Goal: Complete Application Form: Complete application form

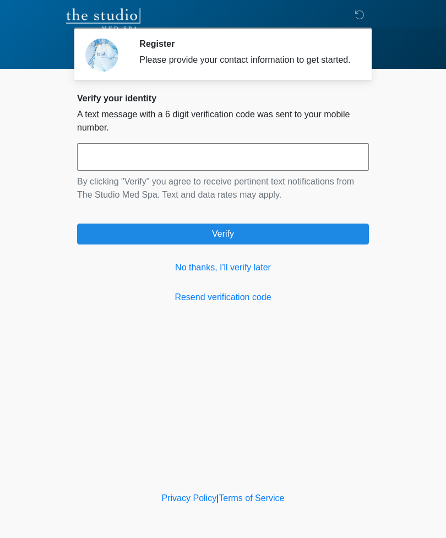
click at [231, 274] on link "No thanks, I'll verify later" at bounding box center [223, 267] width 292 height 13
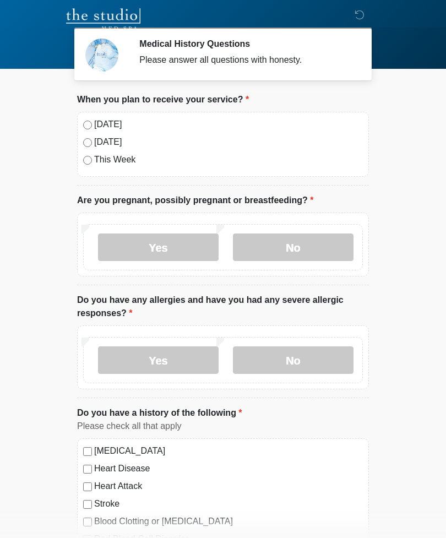
click at [113, 128] on label "[DATE]" at bounding box center [228, 124] width 269 height 13
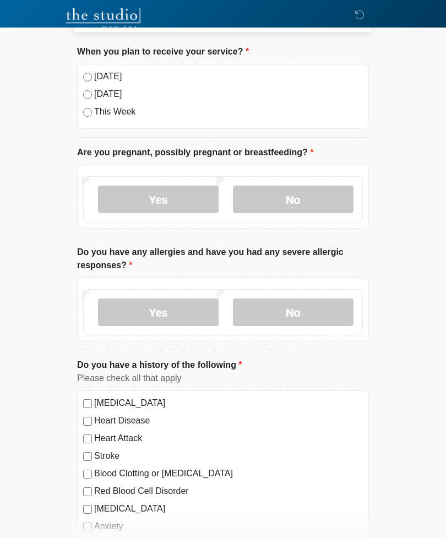
scroll to position [50, 0]
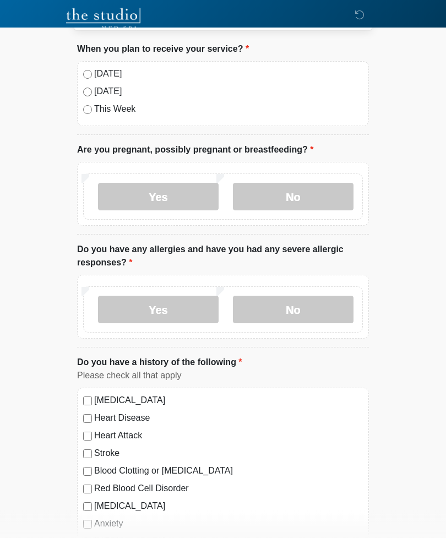
click at [292, 196] on label "No" at bounding box center [293, 197] width 121 height 28
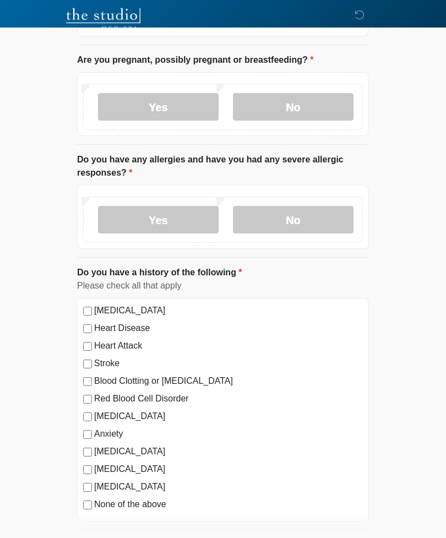
scroll to position [141, 0]
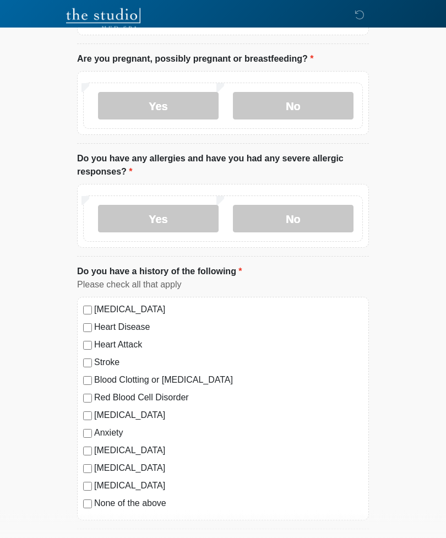
click at [309, 212] on label "No" at bounding box center [293, 219] width 121 height 28
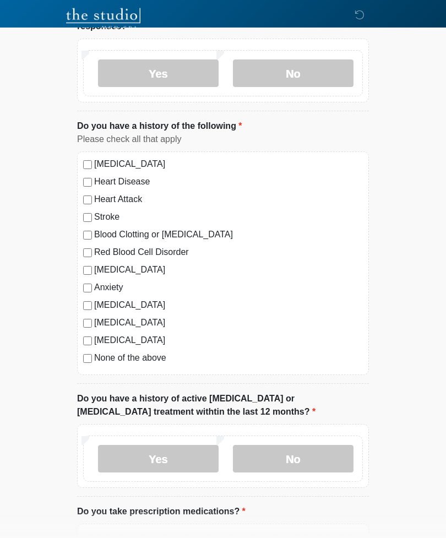
scroll to position [287, 0]
click at [145, 356] on label "None of the above" at bounding box center [228, 357] width 269 height 13
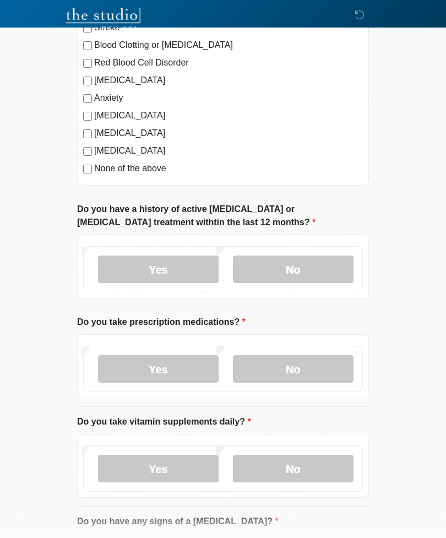
scroll to position [479, 0]
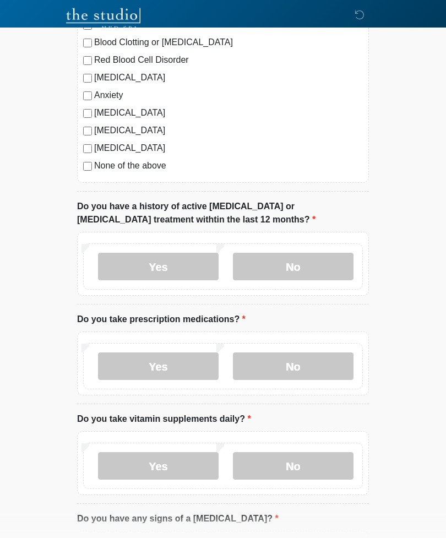
click at [282, 268] on label "No" at bounding box center [293, 267] width 121 height 28
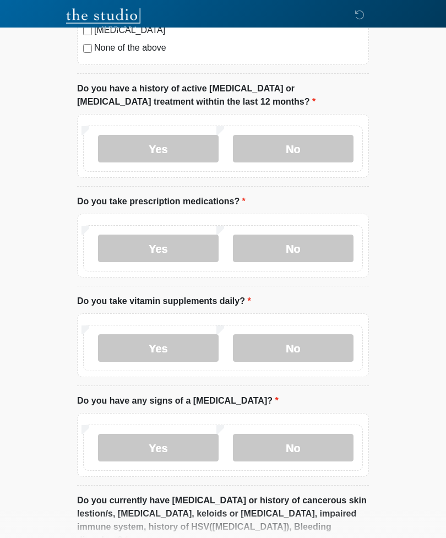
scroll to position [598, 0]
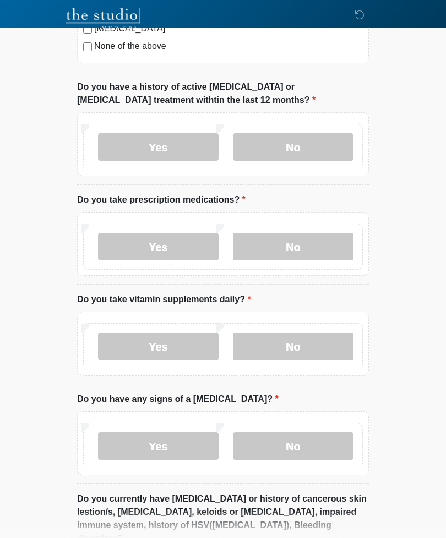
click at [178, 241] on label "Yes" at bounding box center [158, 248] width 121 height 28
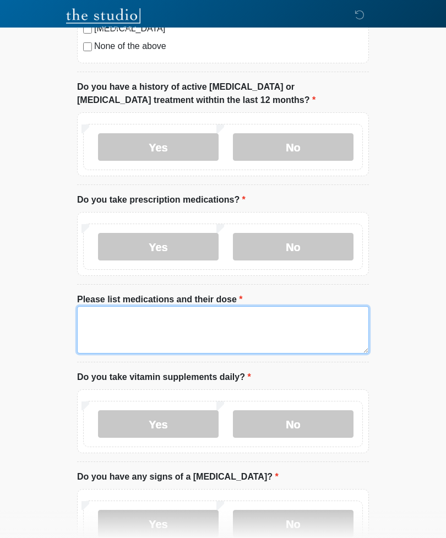
click at [164, 317] on textarea "Please list medications and their dose" at bounding box center [223, 329] width 292 height 47
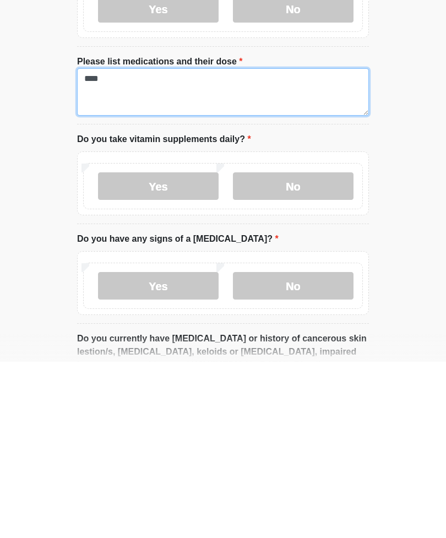
scroll to position [663, 0]
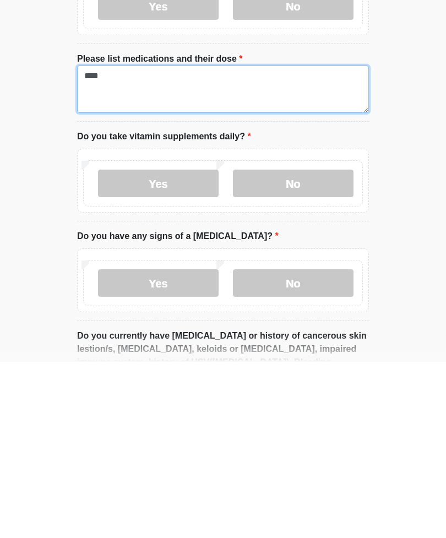
type textarea "***"
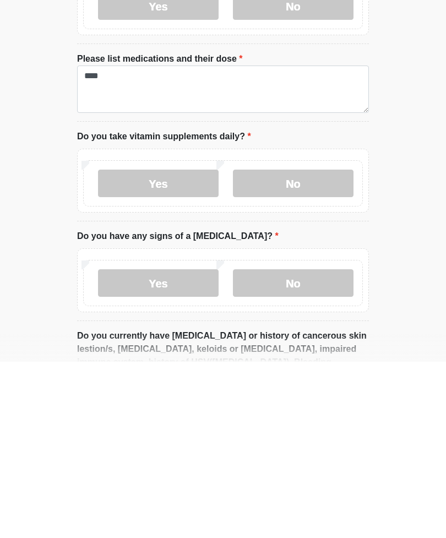
click at [291, 346] on label "No" at bounding box center [293, 360] width 121 height 28
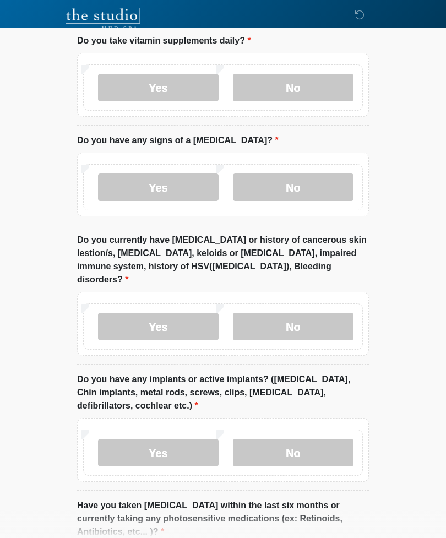
scroll to position [934, 0]
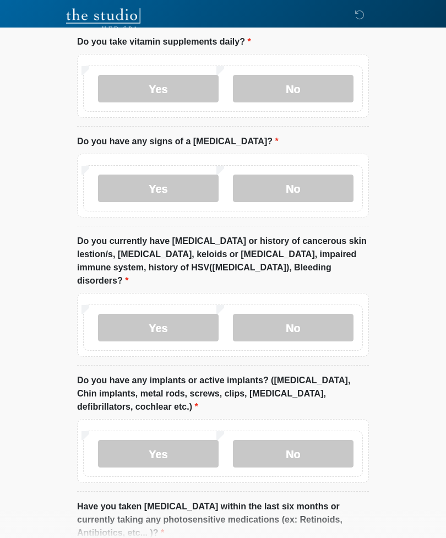
click at [193, 85] on label "Yes" at bounding box center [158, 89] width 121 height 28
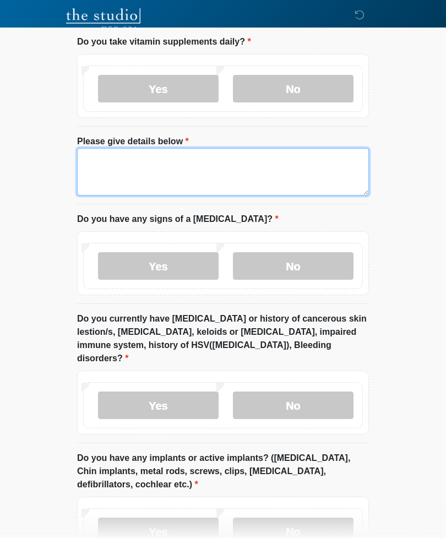
click at [191, 152] on textarea "Please give details below" at bounding box center [223, 171] width 292 height 47
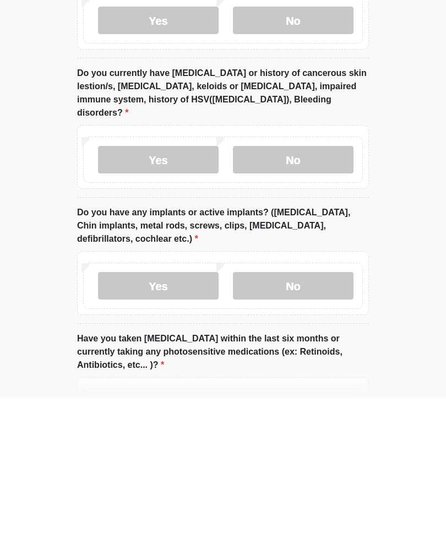
scroll to position [1040, 0]
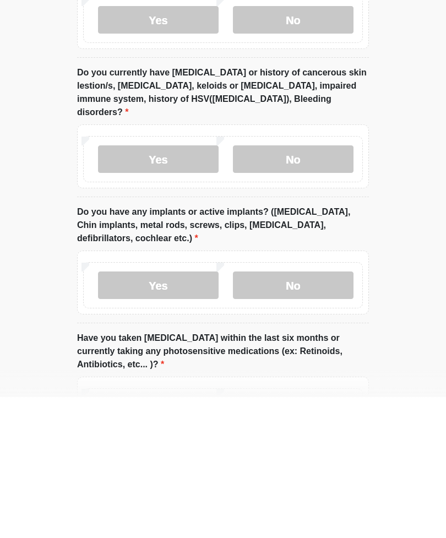
type textarea "**********"
click at [295, 413] on label "No" at bounding box center [293, 427] width 121 height 28
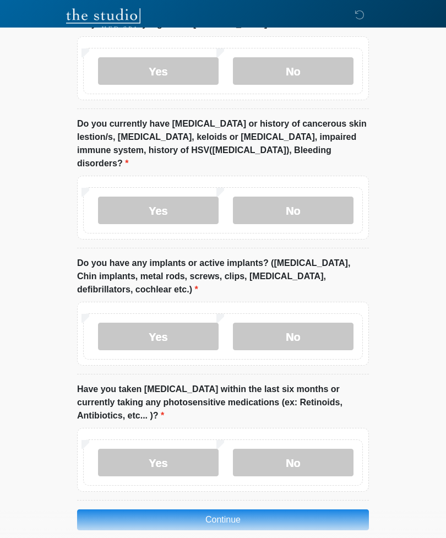
click at [324, 70] on label "No" at bounding box center [293, 71] width 121 height 28
click at [335, 197] on label "No" at bounding box center [293, 211] width 121 height 28
click at [305, 449] on label "No" at bounding box center [293, 463] width 121 height 28
click at [266, 510] on button "Continue" at bounding box center [223, 520] width 292 height 21
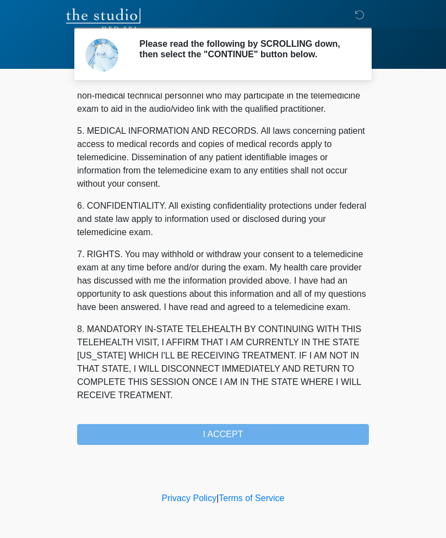
scroll to position [334, 0]
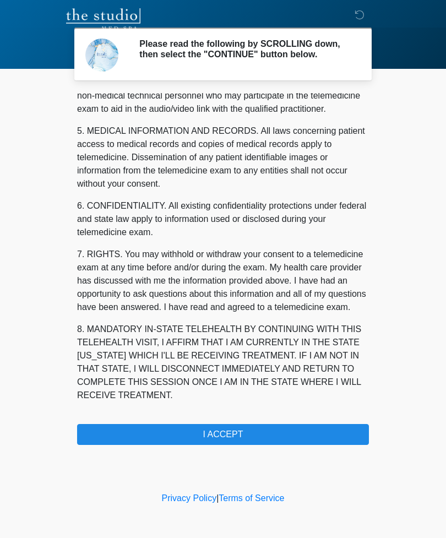
click at [268, 432] on button "I ACCEPT" at bounding box center [223, 434] width 292 height 21
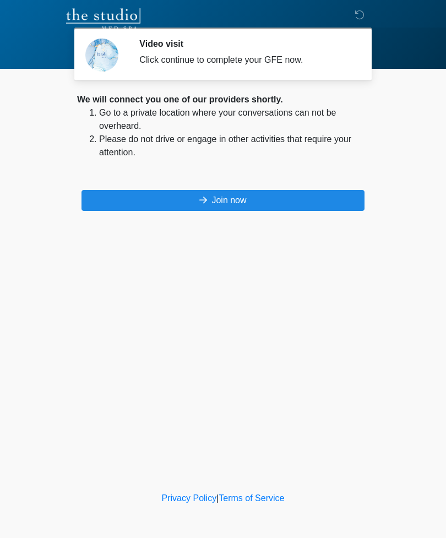
click at [282, 194] on button "Join now" at bounding box center [223, 200] width 283 height 21
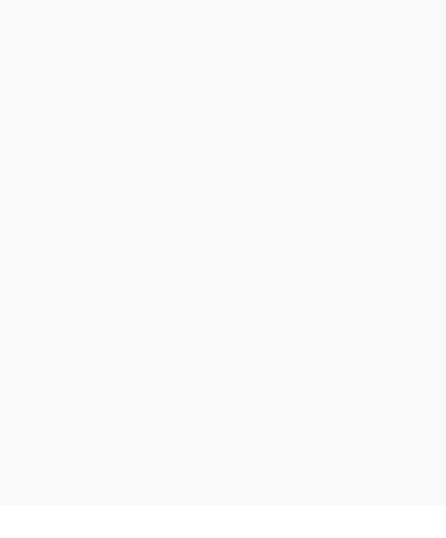
scroll to position [3, 0]
